Goal: Task Accomplishment & Management: Manage account settings

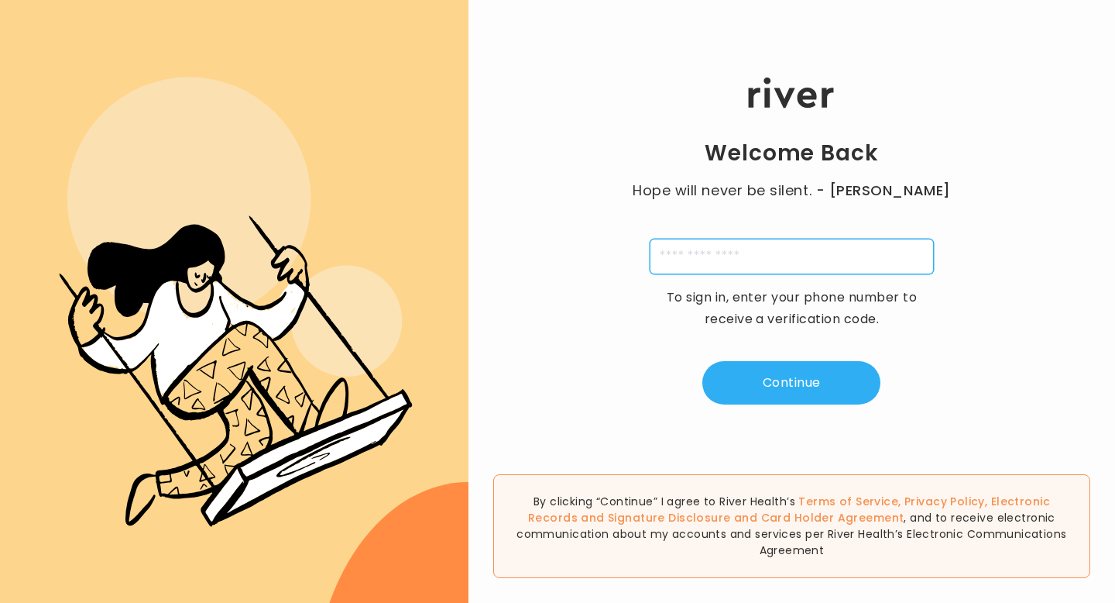
click at [777, 254] on input "tel" at bounding box center [792, 257] width 284 height 36
type input "**********"
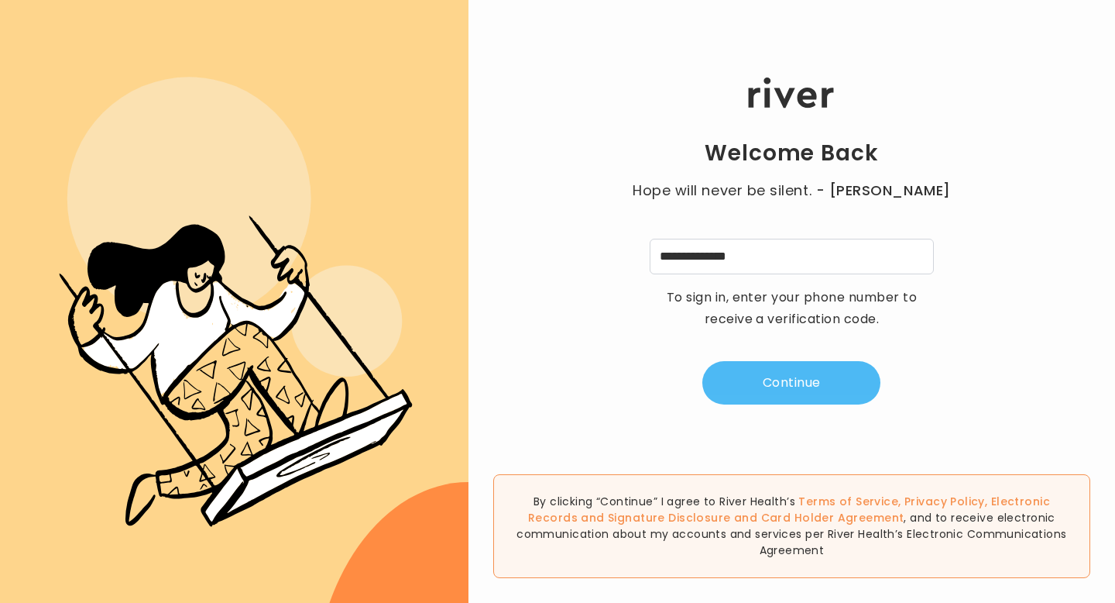
click at [782, 385] on button "Continue" at bounding box center [792, 382] width 178 height 43
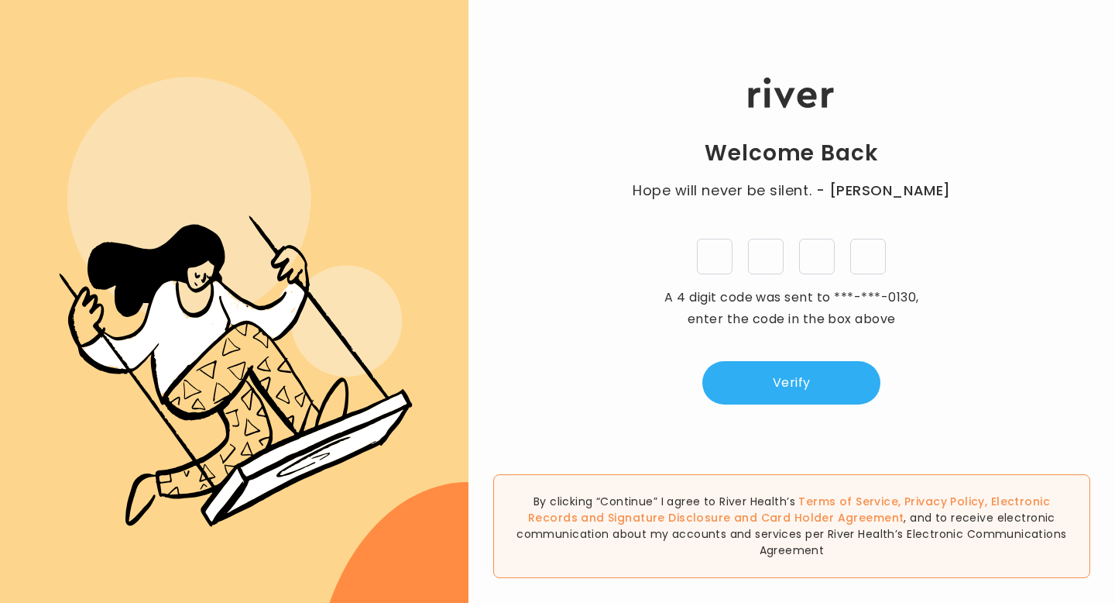
type input "*"
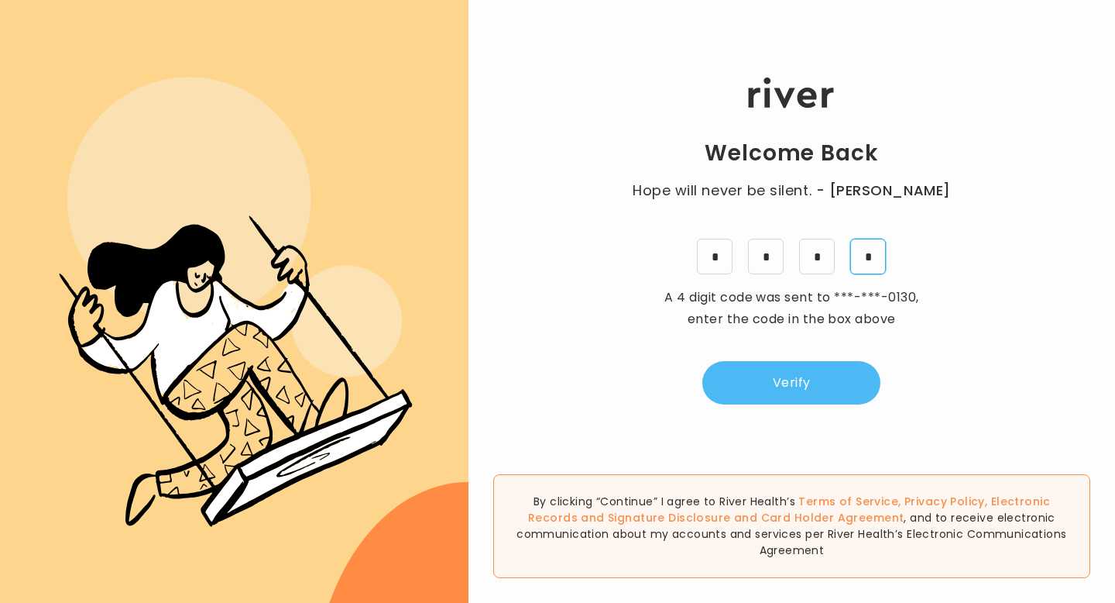
type input "*"
click at [747, 387] on button "Verify" at bounding box center [792, 382] width 178 height 43
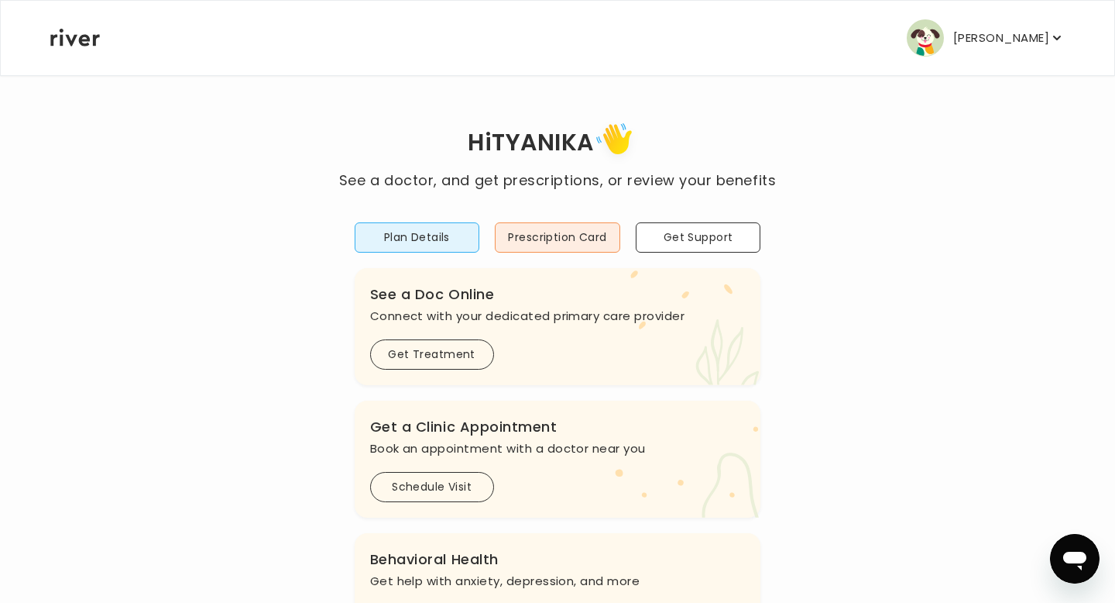
click at [1053, 31] on icon "button" at bounding box center [1057, 37] width 15 height 15
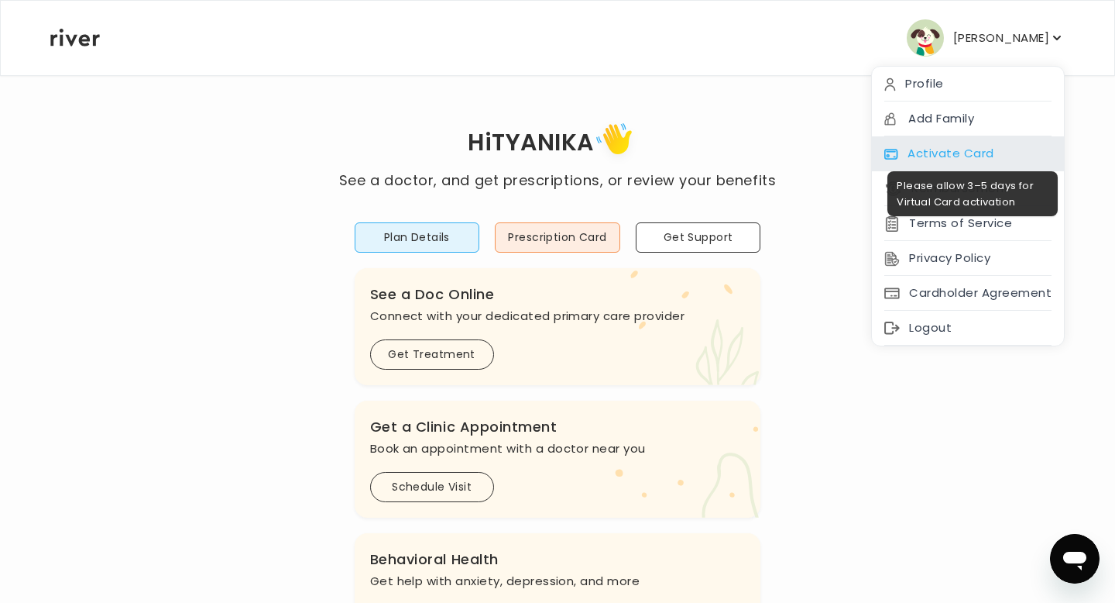
click at [929, 148] on div "Activate Card" at bounding box center [968, 153] width 192 height 35
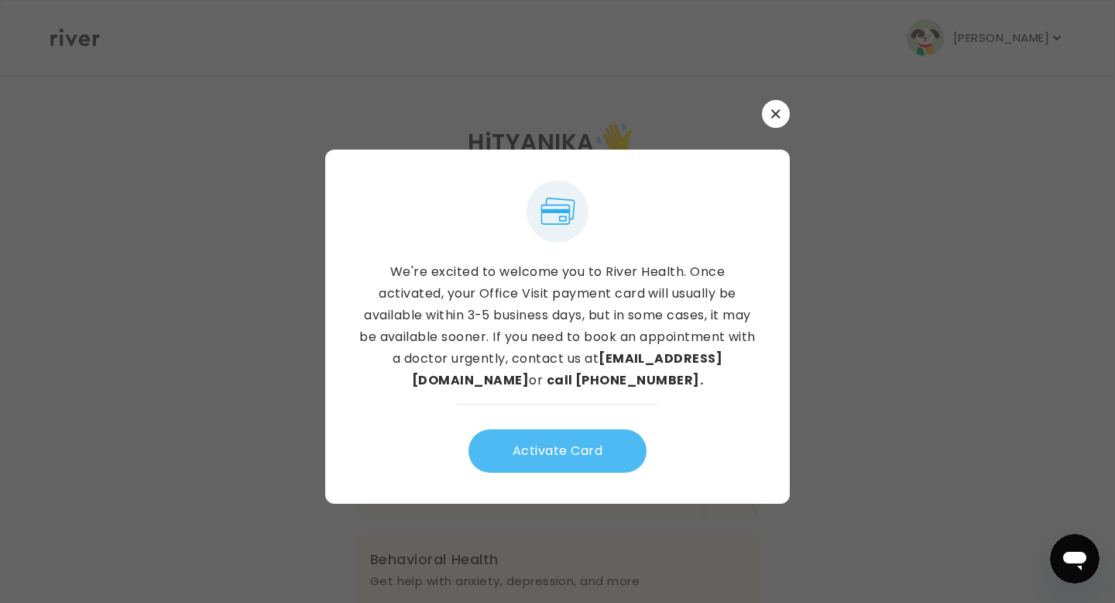
click at [593, 452] on button "Activate Card" at bounding box center [558, 450] width 178 height 43
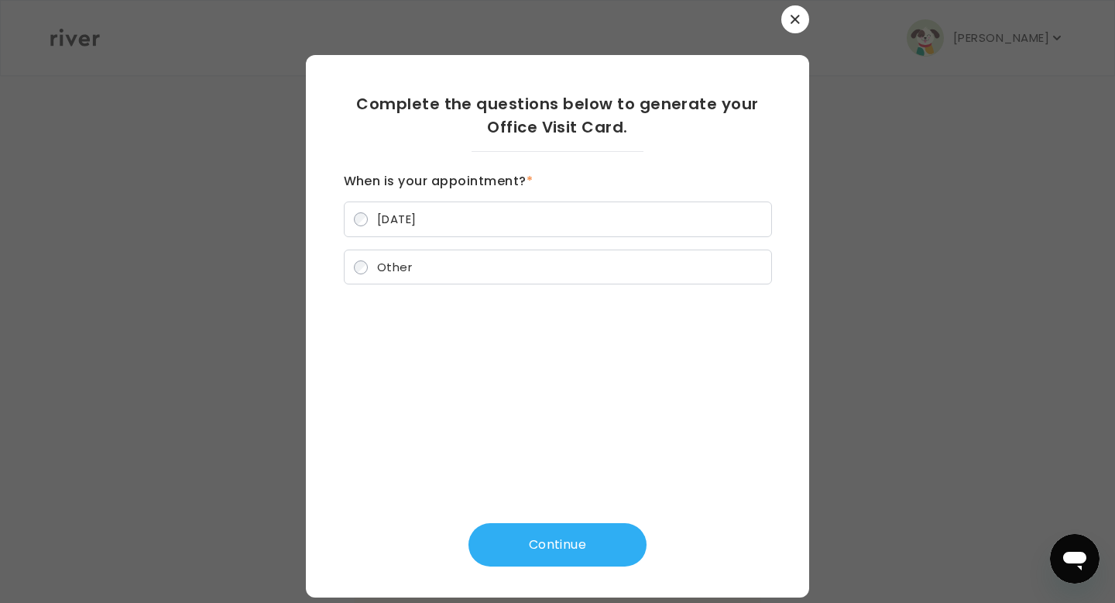
click at [394, 272] on span "Other" at bounding box center [394, 267] width 35 height 16
click at [407, 226] on span "[DATE]" at bounding box center [397, 219] width 40 height 16
click at [397, 274] on span "Other" at bounding box center [394, 267] width 35 height 16
click at [494, 534] on button "Continue" at bounding box center [558, 544] width 178 height 43
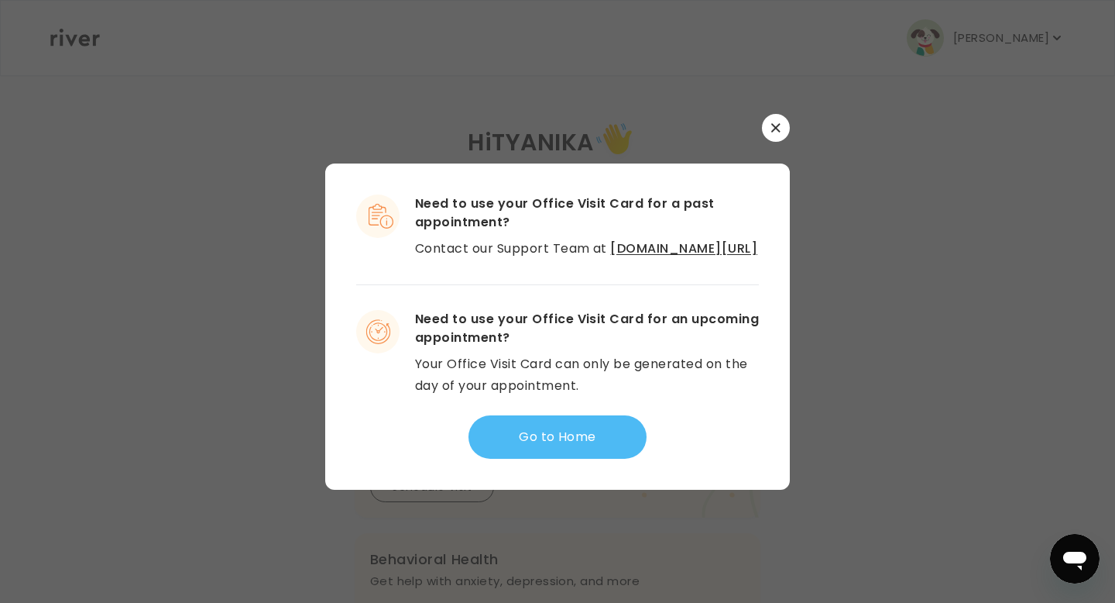
click at [572, 446] on button "Go to Home" at bounding box center [558, 436] width 178 height 43
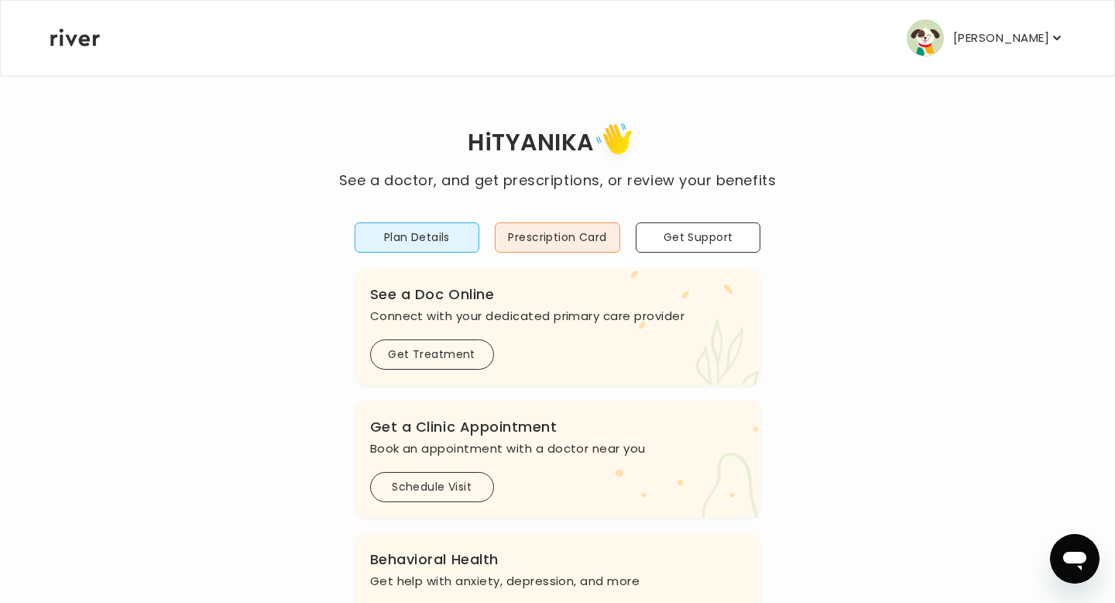
click at [1012, 40] on p "[PERSON_NAME]" at bounding box center [1002, 38] width 96 height 22
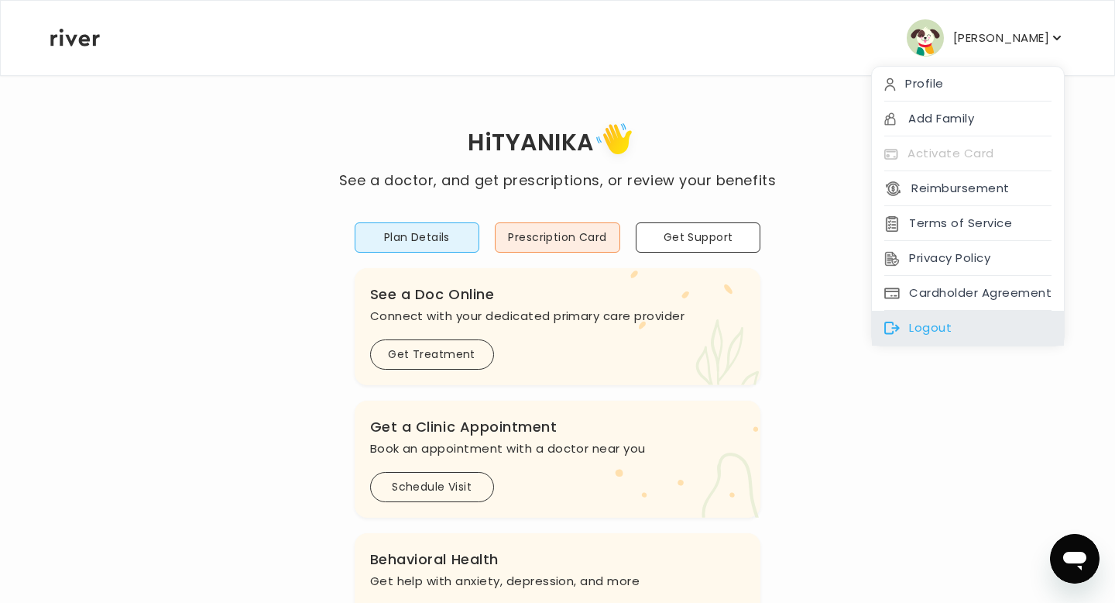
click at [977, 335] on div "Logout" at bounding box center [968, 328] width 192 height 35
